Goal: Check status: Check status

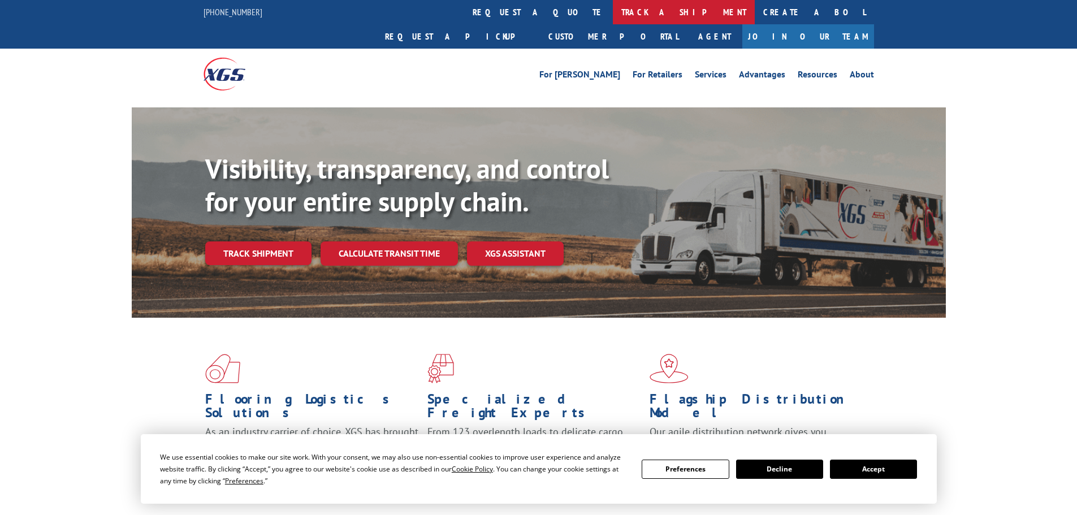
click at [613, 1] on link "track a shipment" at bounding box center [684, 12] width 142 height 24
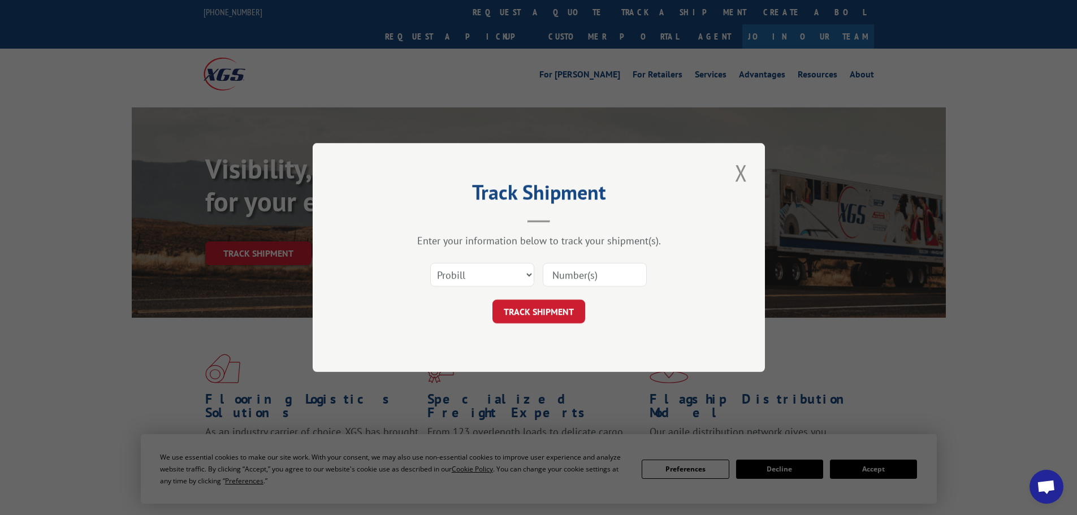
click at [561, 271] on input at bounding box center [595, 275] width 104 height 24
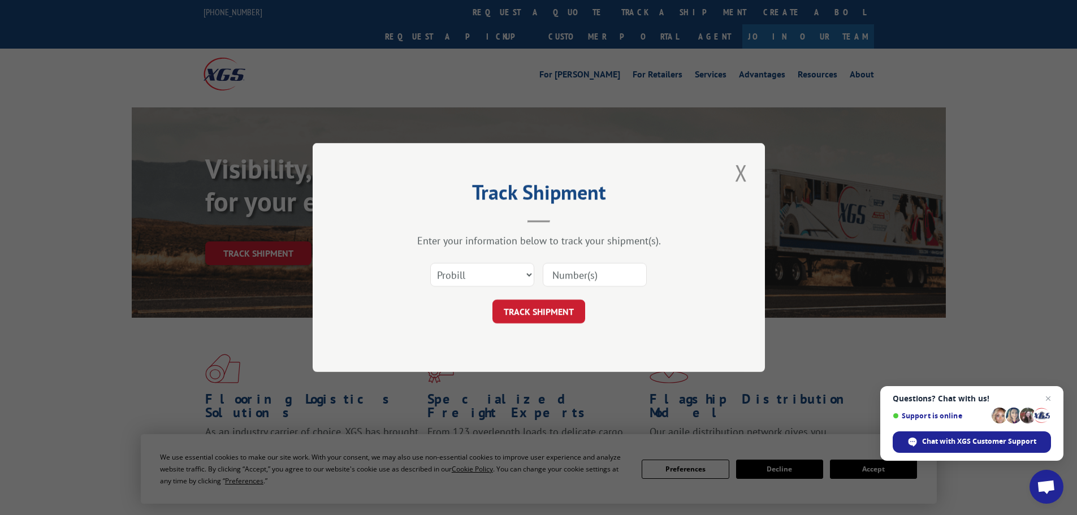
paste input "016877250801"
type input "016877250801"
drag, startPoint x: 546, startPoint y: 311, endPoint x: 540, endPoint y: 311, distance: 6.2
click at [545, 311] on button "TRACK SHIPMENT" at bounding box center [538, 312] width 93 height 24
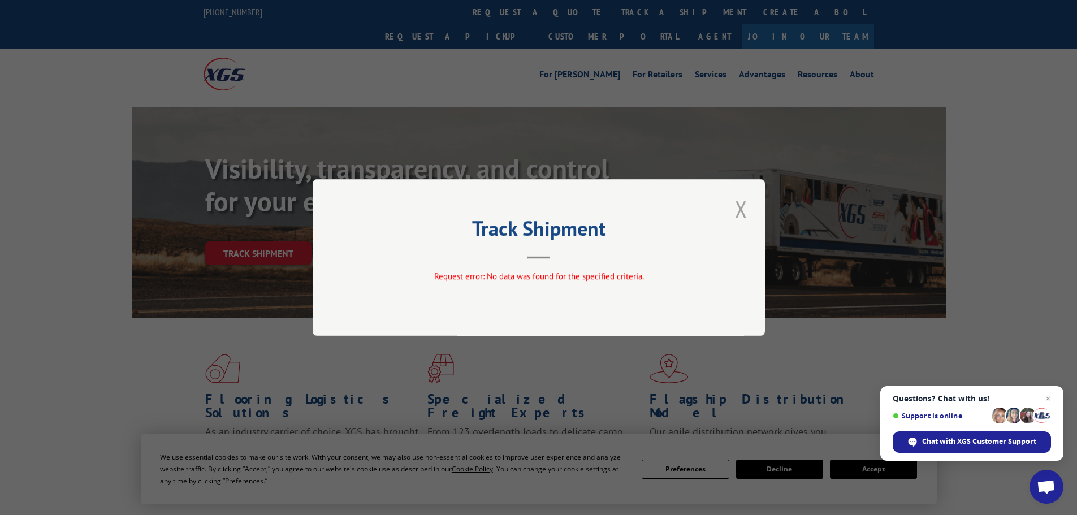
click at [738, 205] on button "Close modal" at bounding box center [740, 208] width 19 height 31
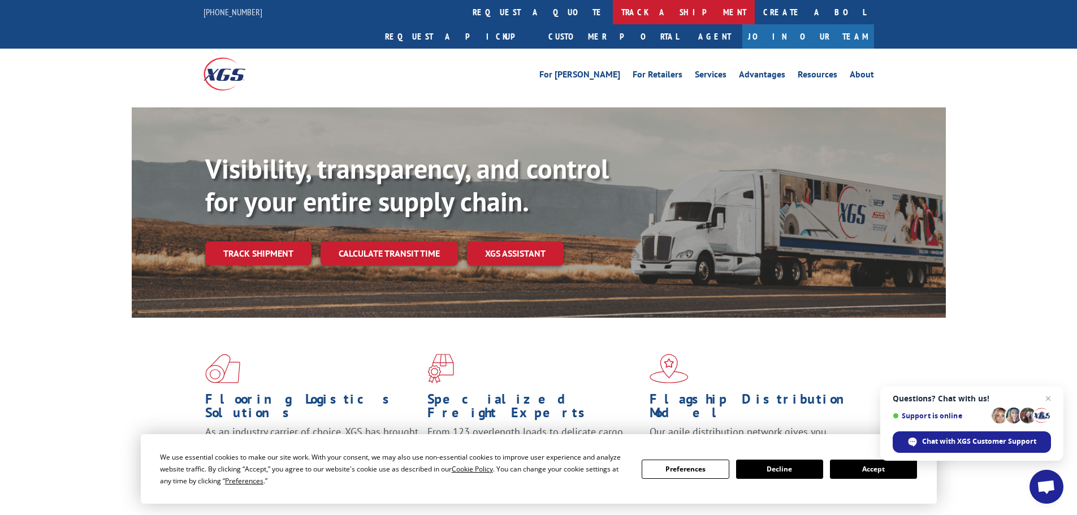
click at [613, 11] on link "track a shipment" at bounding box center [684, 12] width 142 height 24
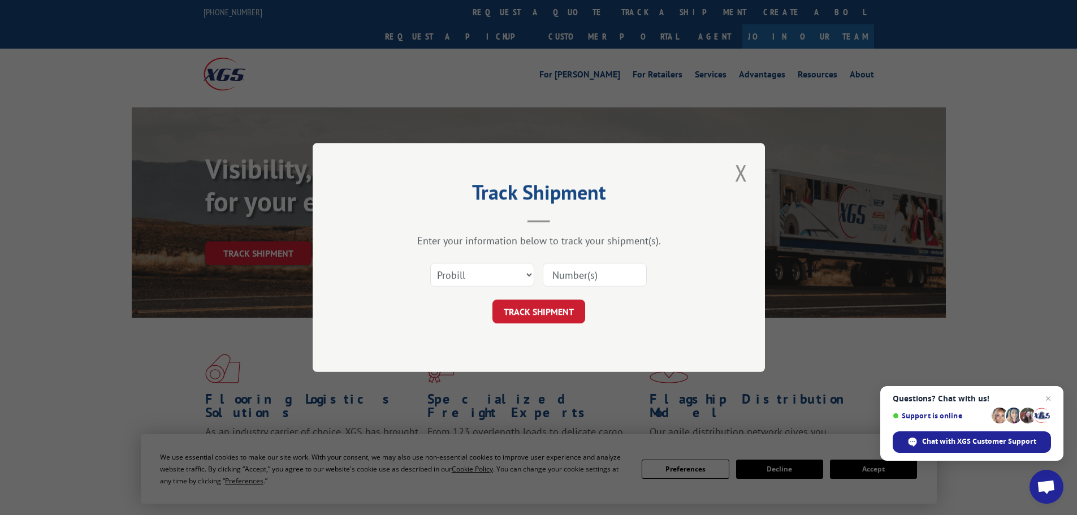
click at [563, 275] on input at bounding box center [595, 275] width 104 height 24
paste input "016877250801"
type input "016877250801"
click at [521, 310] on button "TRACK SHIPMENT" at bounding box center [538, 312] width 93 height 24
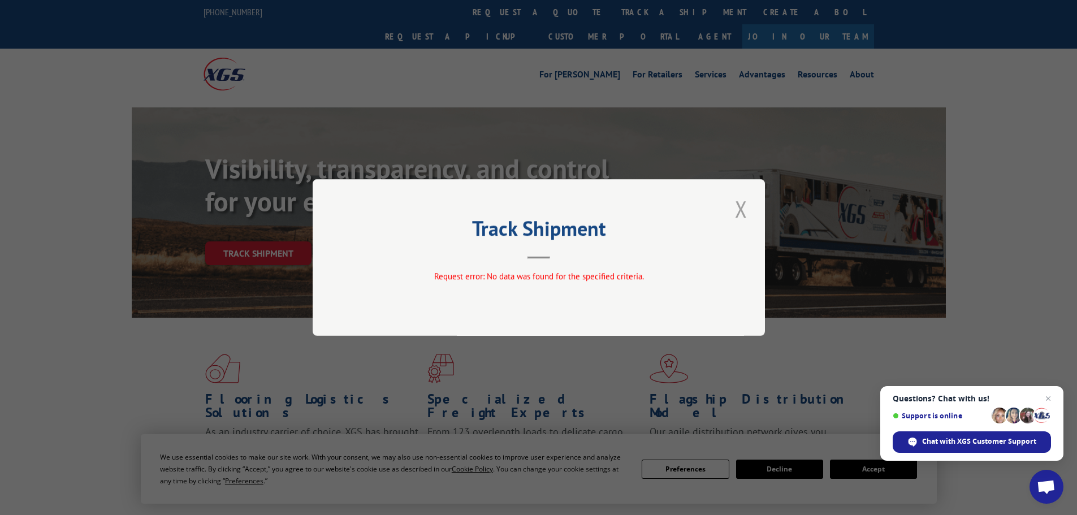
click at [743, 209] on button "Close modal" at bounding box center [740, 208] width 19 height 31
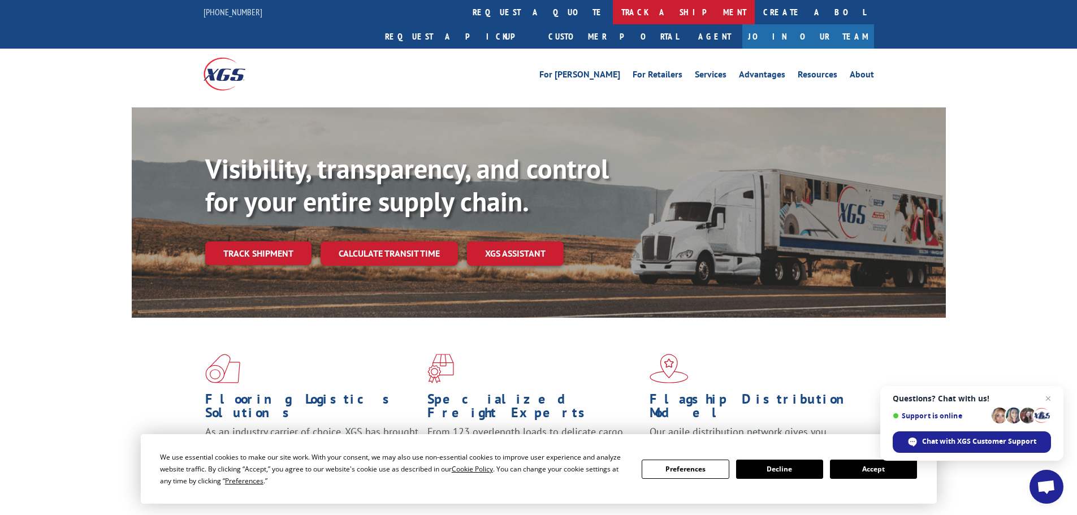
click at [613, 7] on link "track a shipment" at bounding box center [684, 12] width 142 height 24
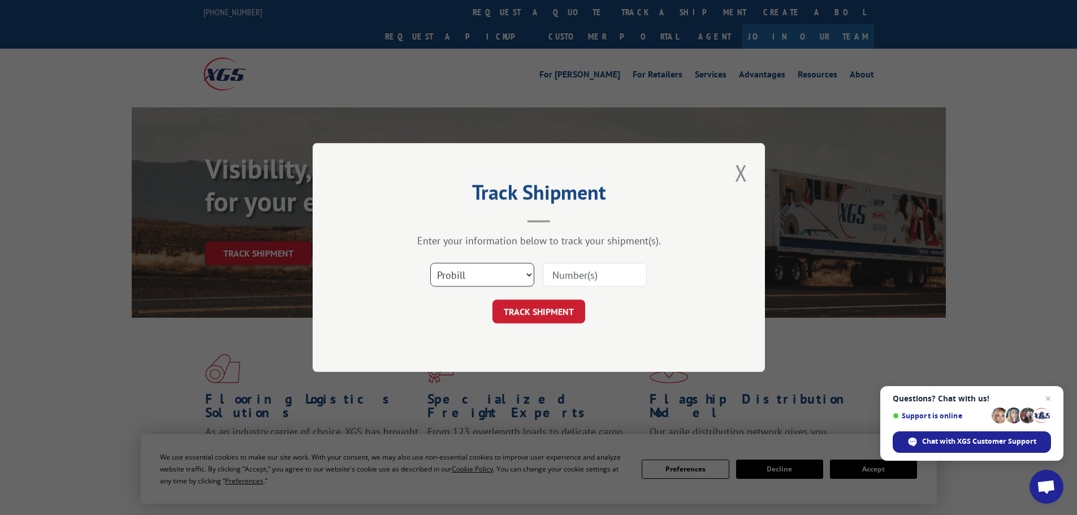
click at [498, 277] on select "Select category... Probill BOL PO" at bounding box center [482, 275] width 104 height 24
select select "bol"
click at [430, 263] on select "Select category... Probill BOL PO" at bounding box center [482, 275] width 104 height 24
click at [559, 274] on input at bounding box center [595, 275] width 104 height 24
paste input "419458"
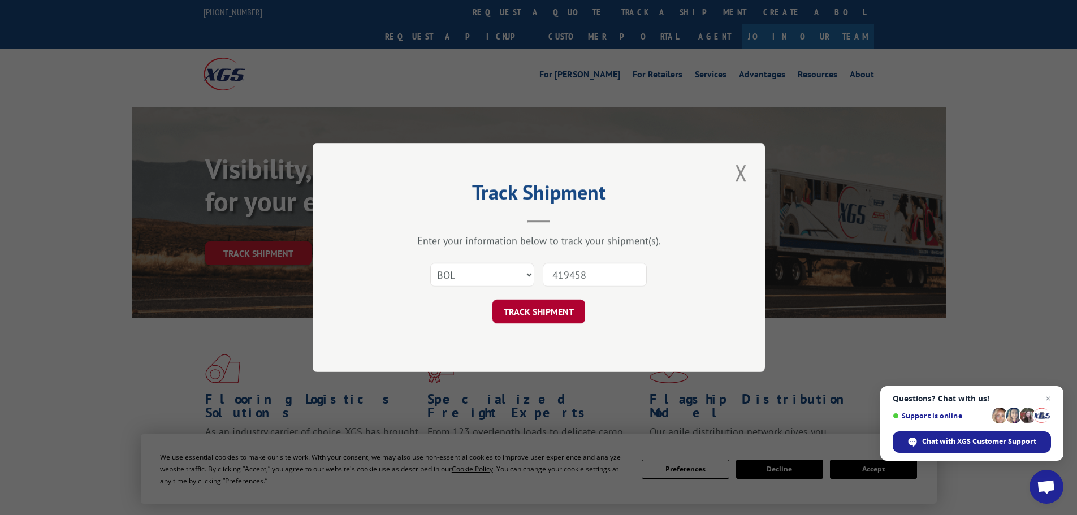
type input "419458"
click at [535, 310] on button "TRACK SHIPMENT" at bounding box center [538, 312] width 93 height 24
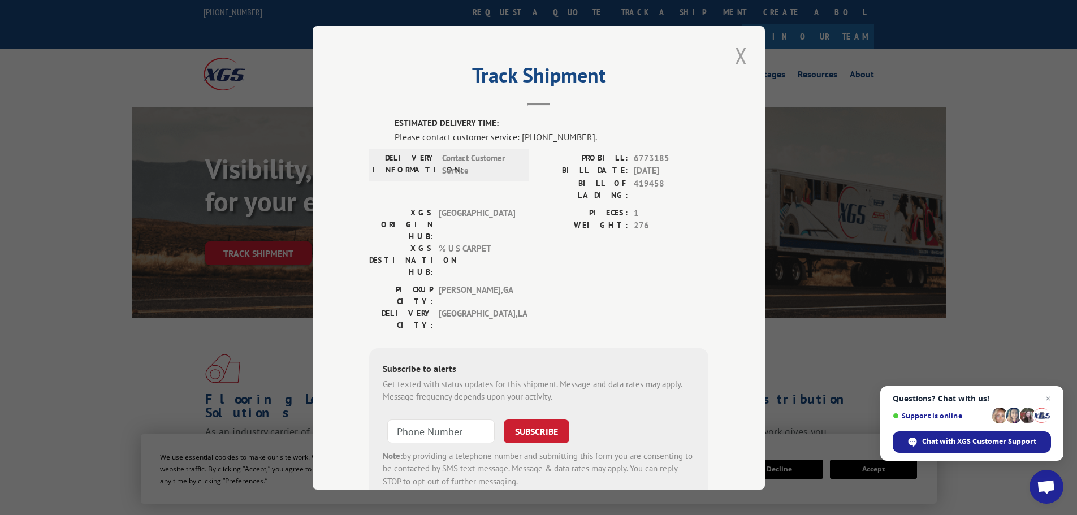
click at [739, 52] on button "Close modal" at bounding box center [740, 55] width 19 height 31
